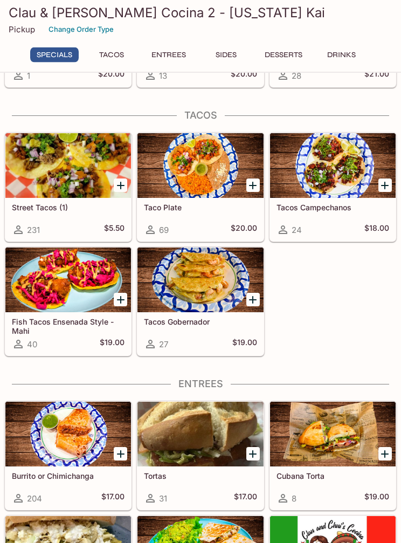
scroll to position [135, 0]
click at [339, 174] on div at bounding box center [333, 165] width 126 height 65
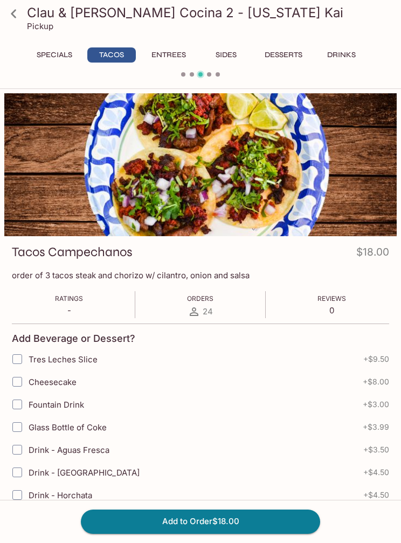
click at [17, 11] on icon at bounding box center [13, 13] width 19 height 19
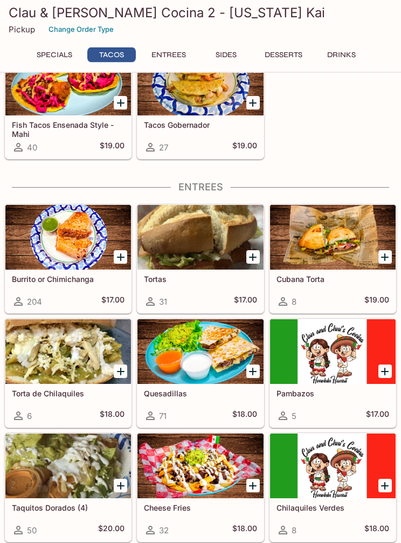
scroll to position [309, 0]
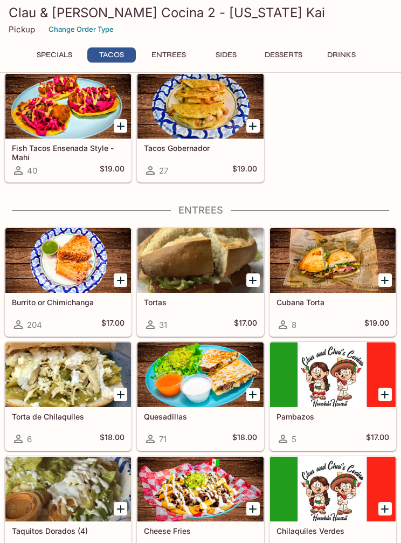
click at [88, 263] on div at bounding box center [68, 260] width 126 height 65
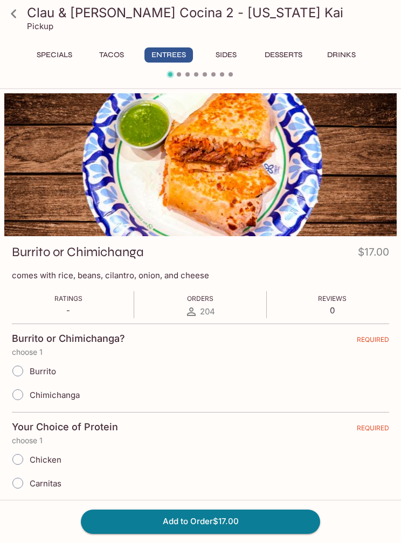
click at [49, 369] on span "Burrito" at bounding box center [43, 371] width 26 height 10
click at [29, 369] on input "Burrito" at bounding box center [17, 371] width 23 height 23
radio input "true"
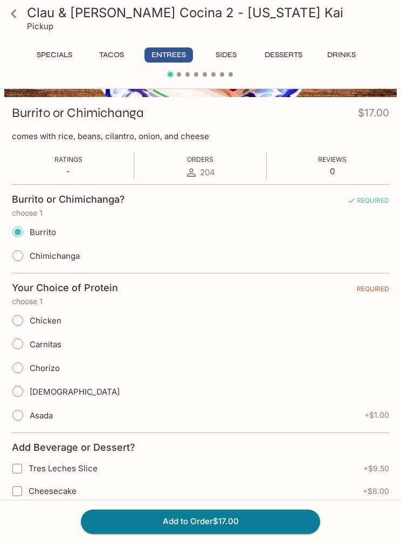
scroll to position [142, 0]
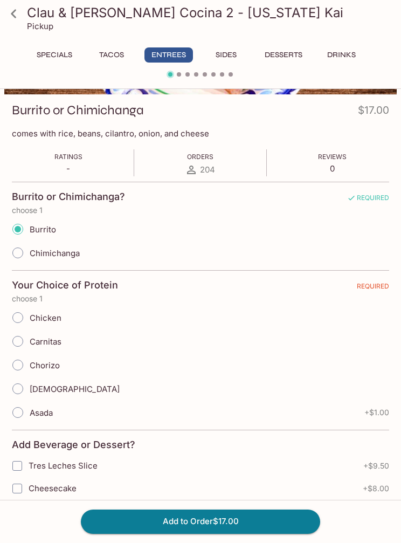
click at [56, 319] on span "Chicken" at bounding box center [46, 318] width 32 height 10
click at [29, 319] on input "Chicken" at bounding box center [17, 317] width 23 height 23
radio input "true"
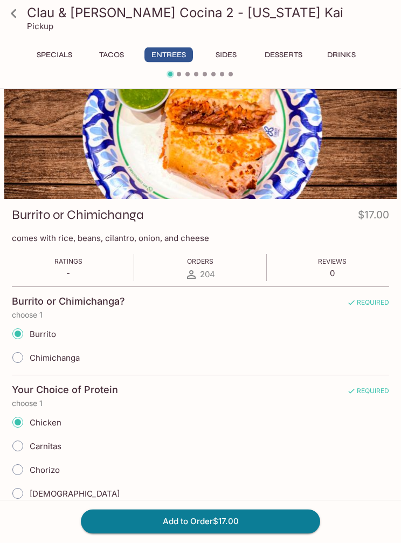
scroll to position [0, 0]
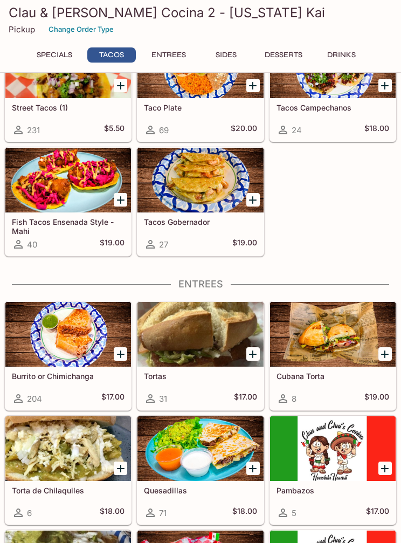
scroll to position [233, 0]
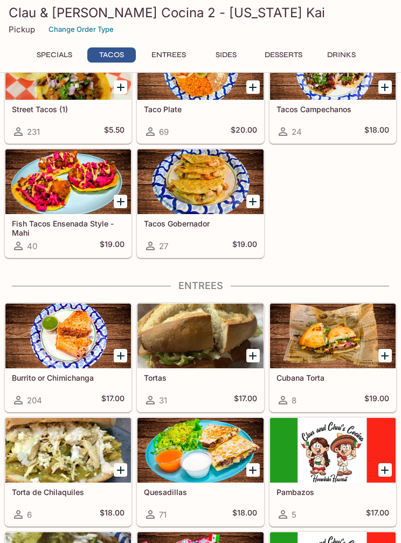
click at [201, 337] on div at bounding box center [200, 336] width 126 height 65
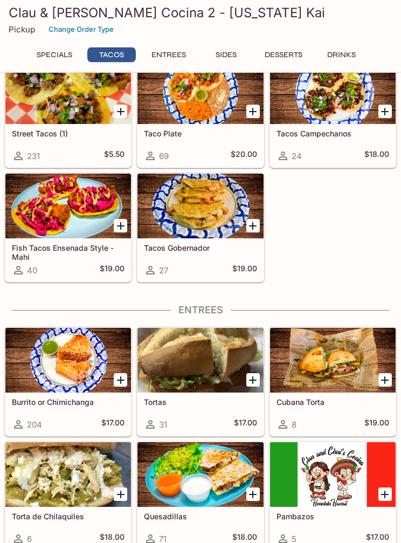
scroll to position [209, 0]
click at [218, 206] on div at bounding box center [200, 206] width 126 height 65
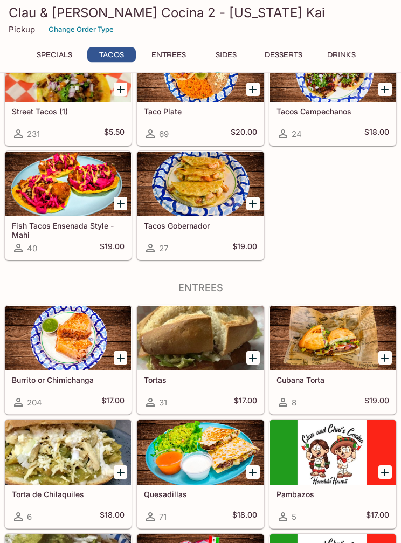
scroll to position [233, 0]
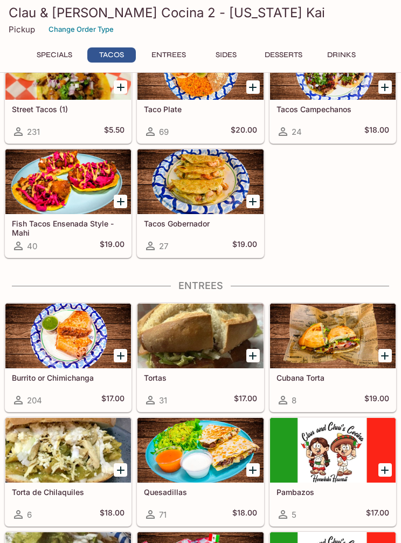
click at [73, 195] on div at bounding box center [68, 181] width 126 height 65
